Goal: Navigation & Orientation: Understand site structure

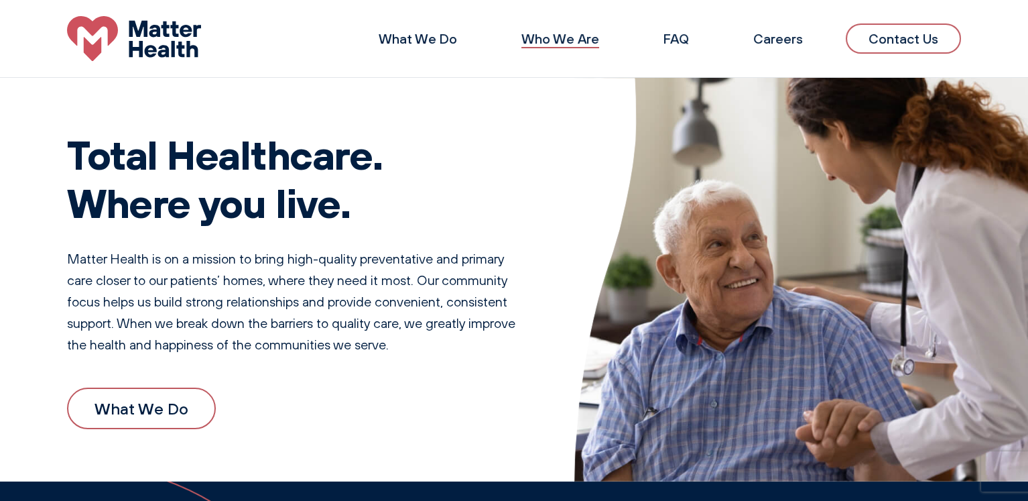
click at [589, 38] on link "Who We Are" at bounding box center [561, 38] width 78 height 17
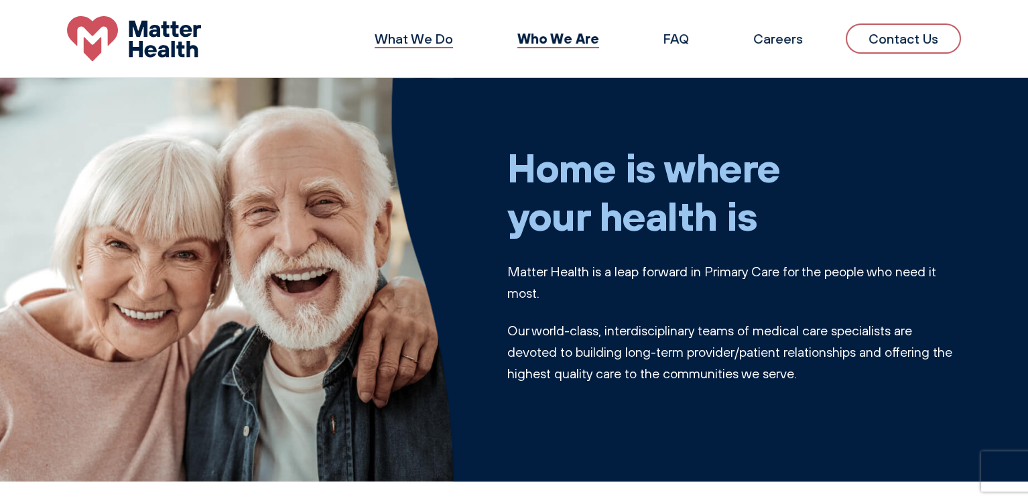
click at [415, 38] on link "What We Do" at bounding box center [414, 38] width 78 height 17
